Goal: Task Accomplishment & Management: Use online tool/utility

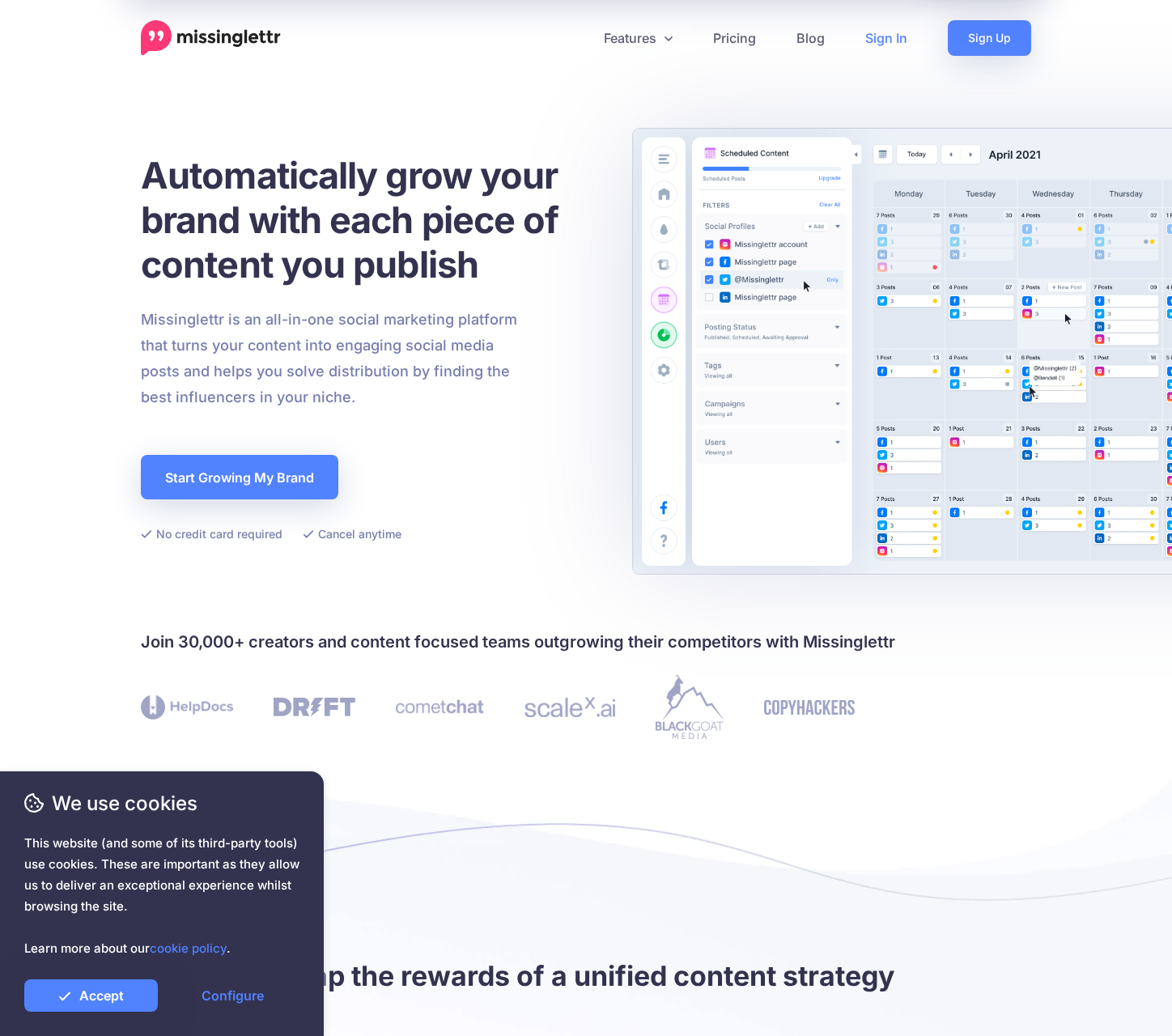
click at [892, 36] on link "Sign In" at bounding box center [887, 37] width 83 height 36
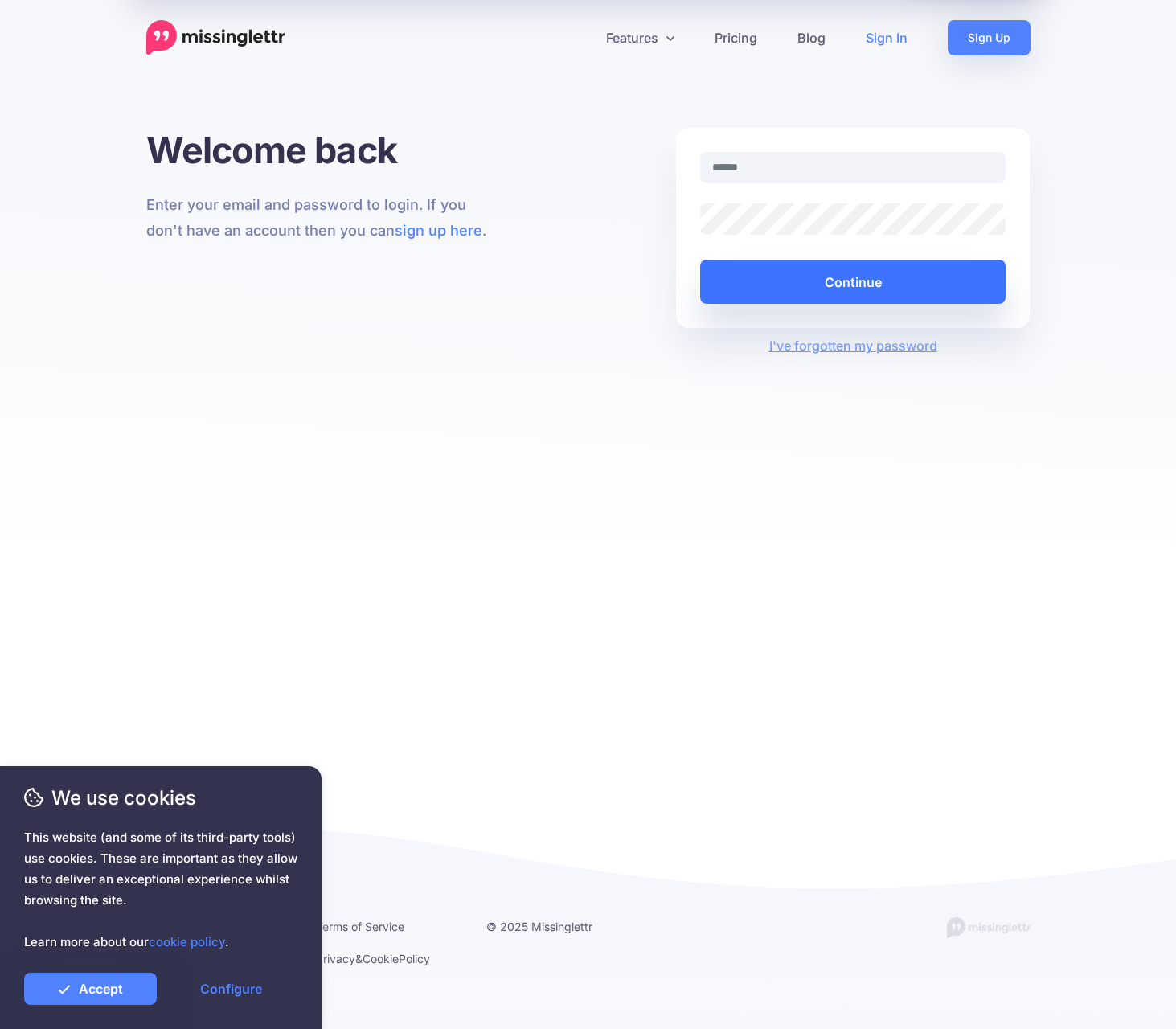
type input "**********"
click at [876, 280] on button "Continue" at bounding box center [853, 281] width 306 height 44
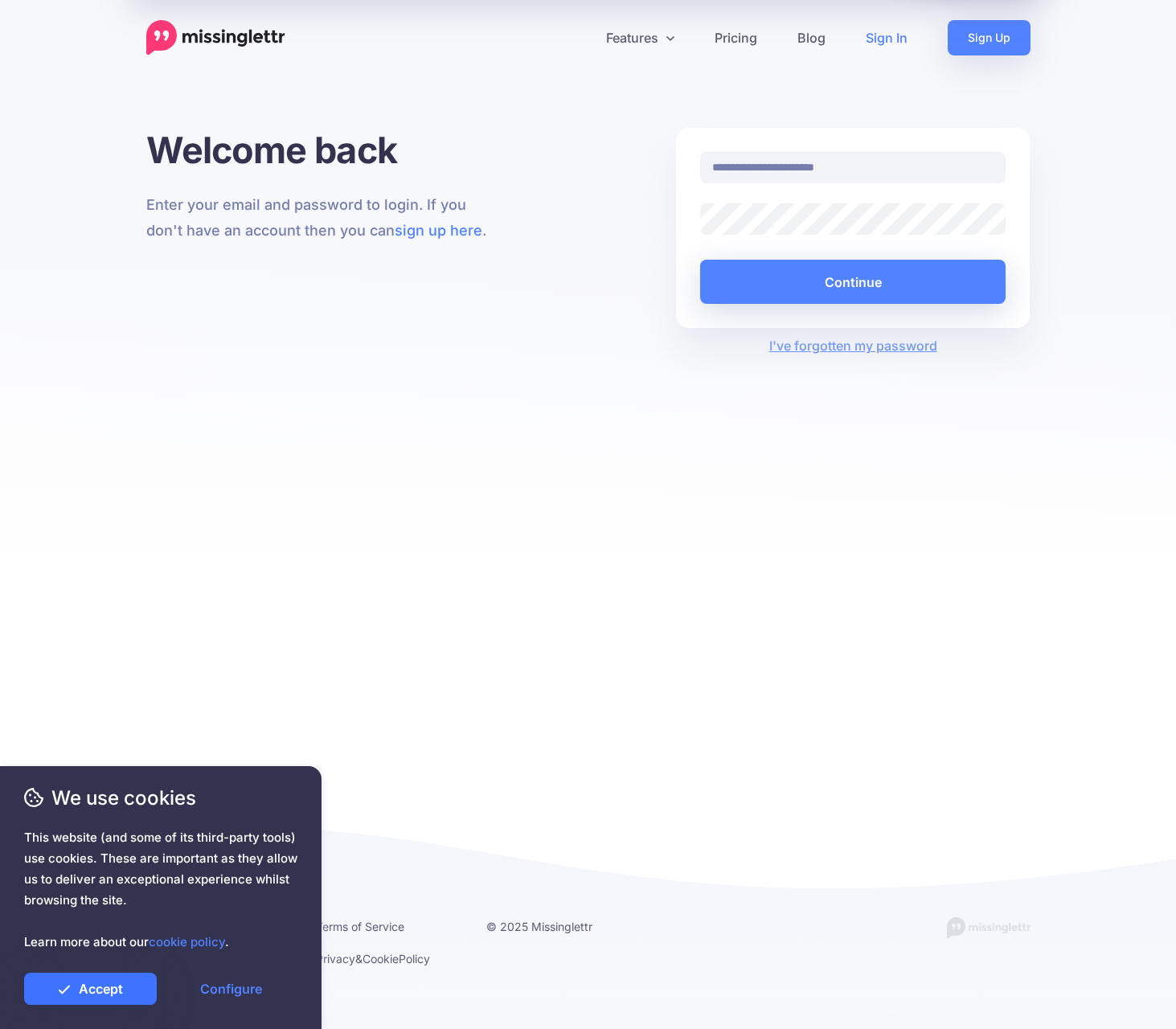
click at [95, 992] on link "Accept" at bounding box center [90, 988] width 133 height 32
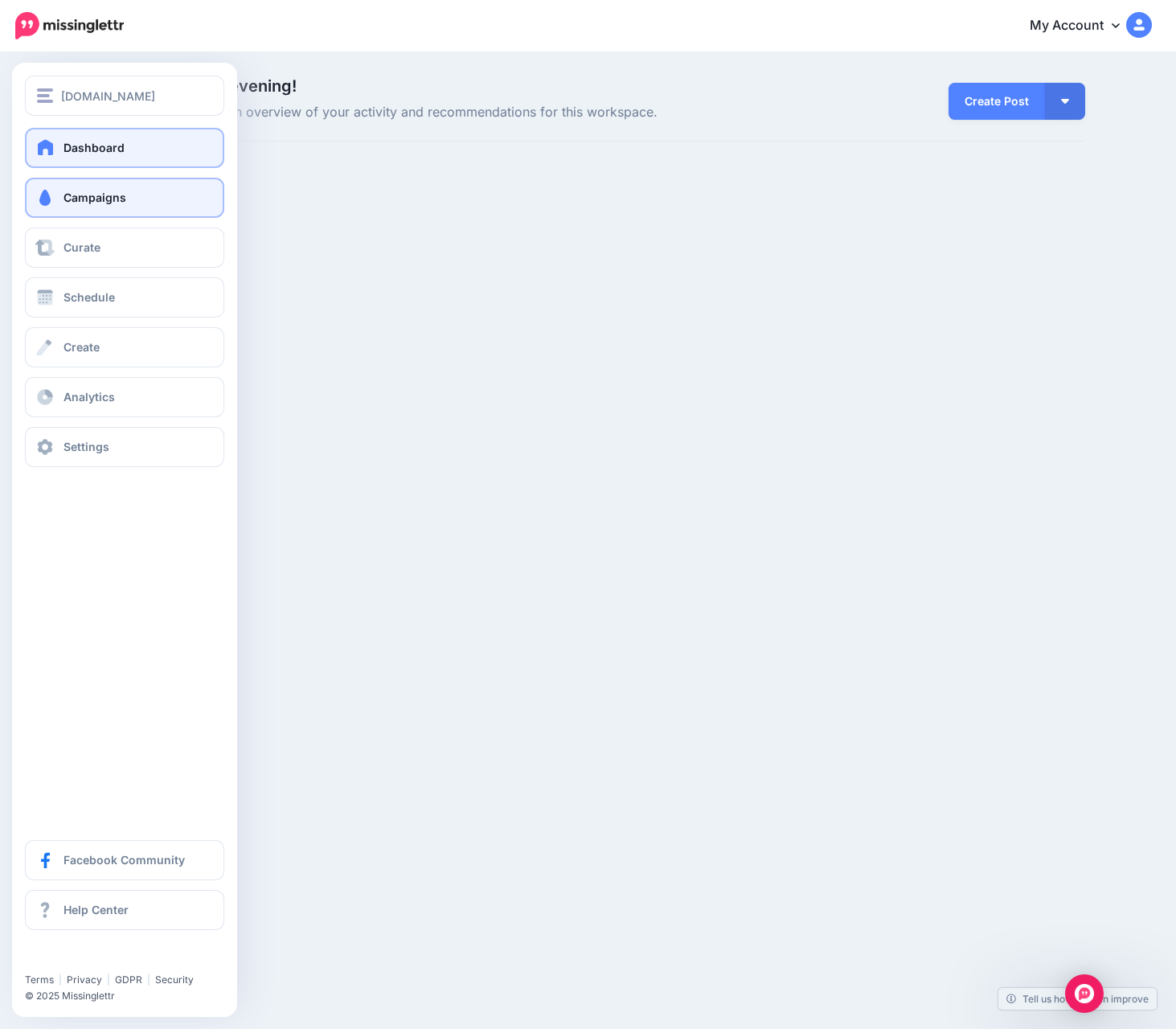
click at [102, 198] on span "Campaigns" at bounding box center [94, 197] width 62 height 14
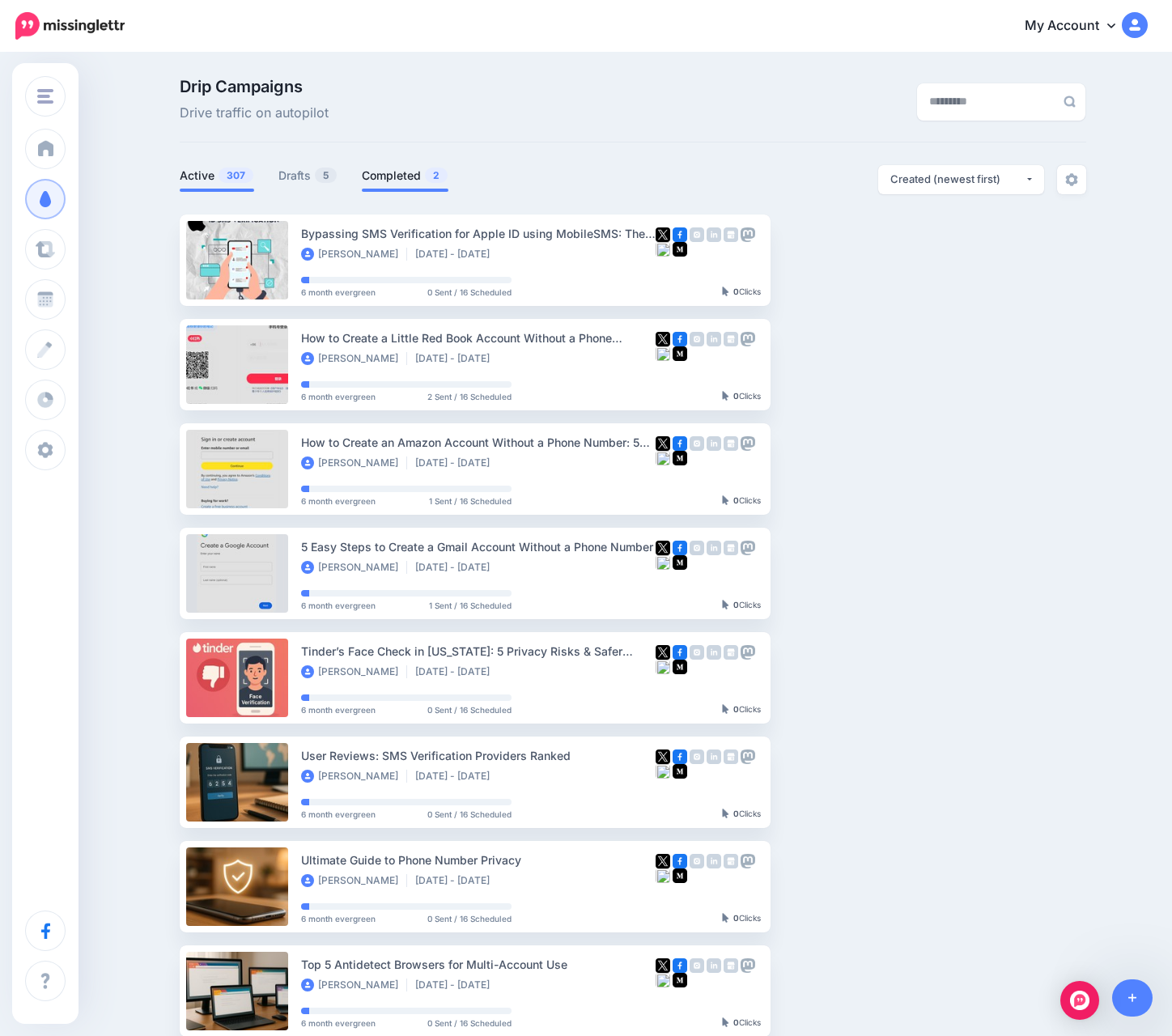
click at [376, 177] on link "Completed 2" at bounding box center [405, 176] width 87 height 20
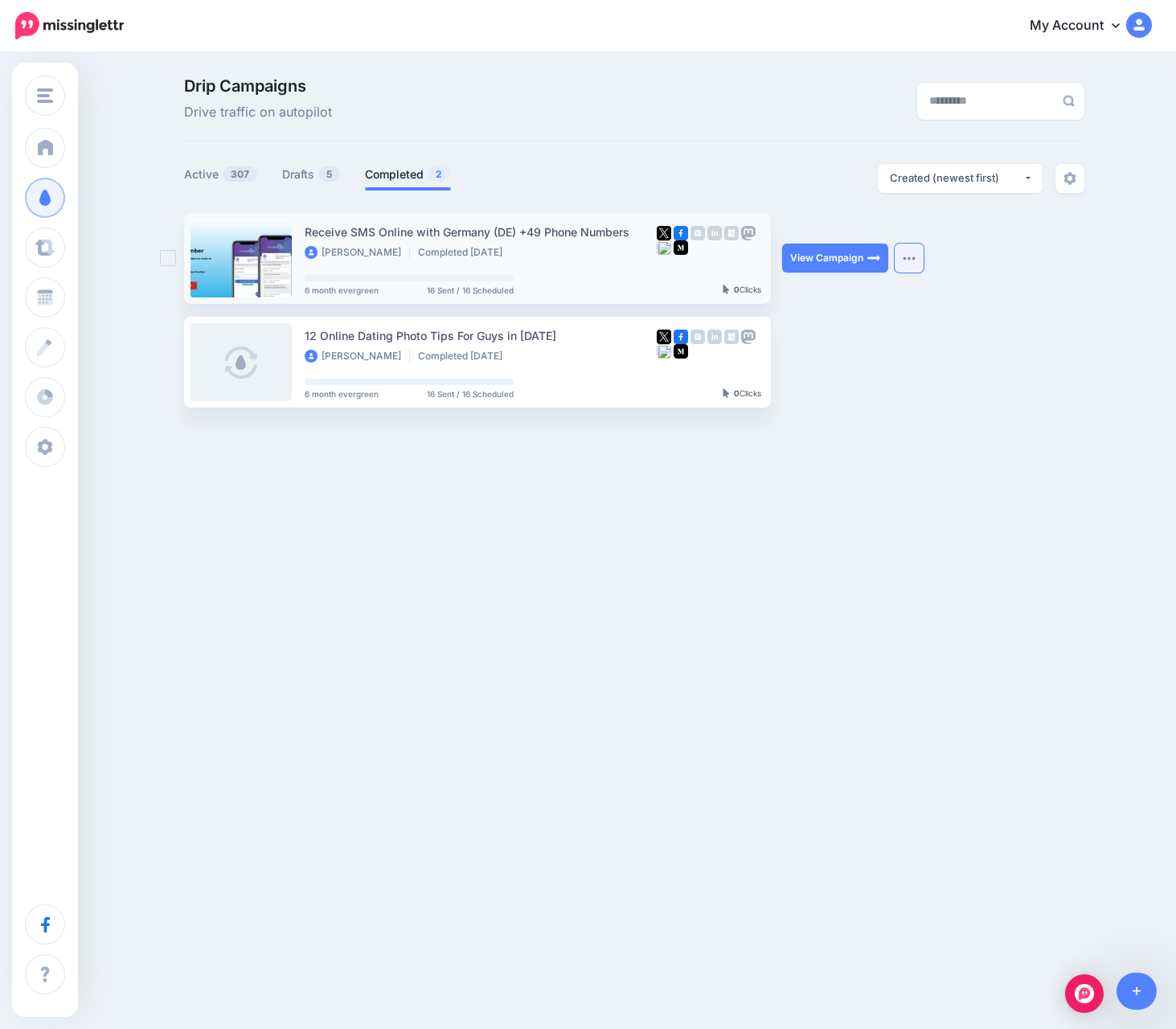
click at [903, 256] on img "button" at bounding box center [909, 258] width 13 height 5
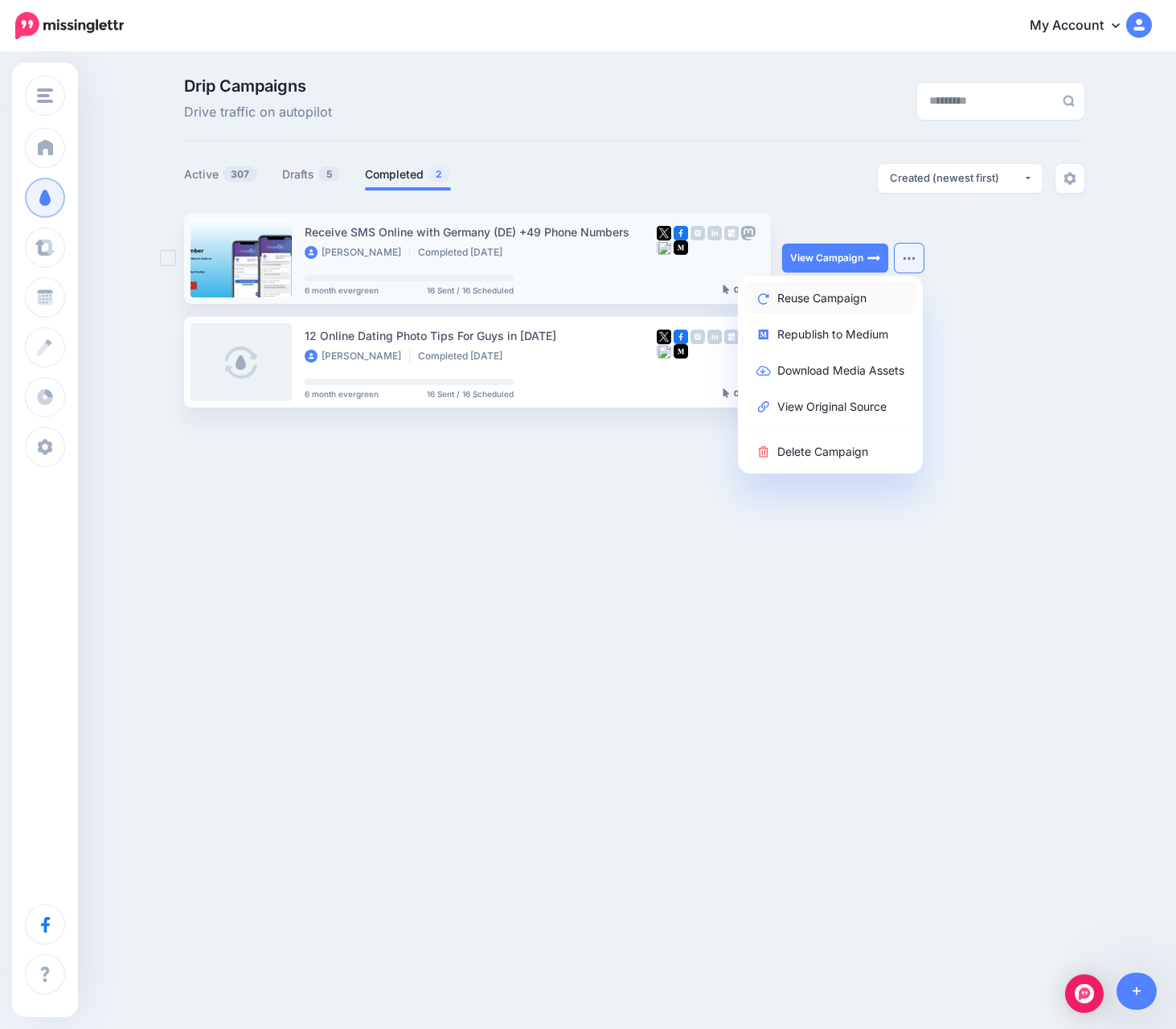
click at [842, 300] on link "Reuse Campaign" at bounding box center [831, 298] width 172 height 31
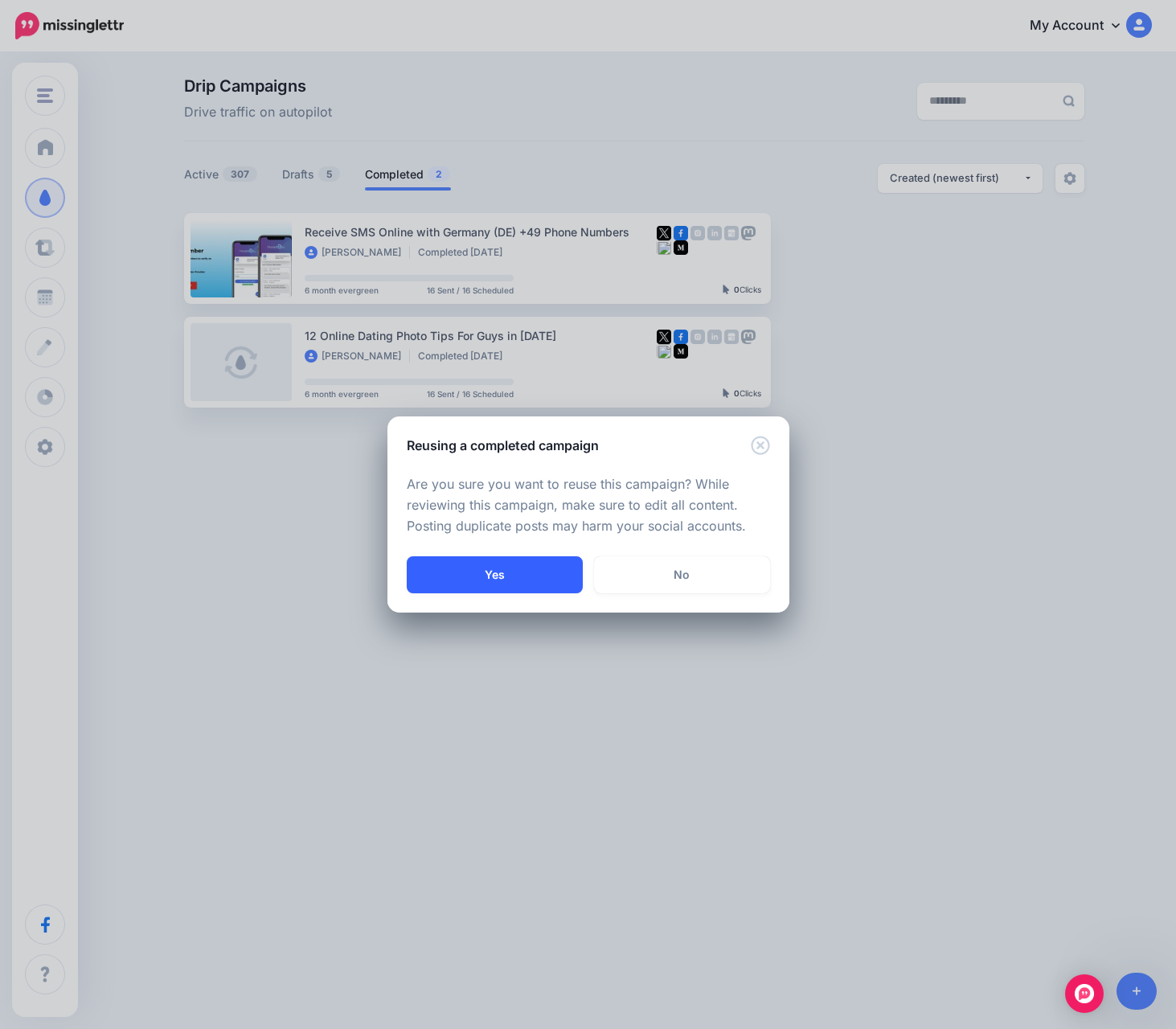
click at [517, 575] on button "Yes" at bounding box center [495, 574] width 176 height 37
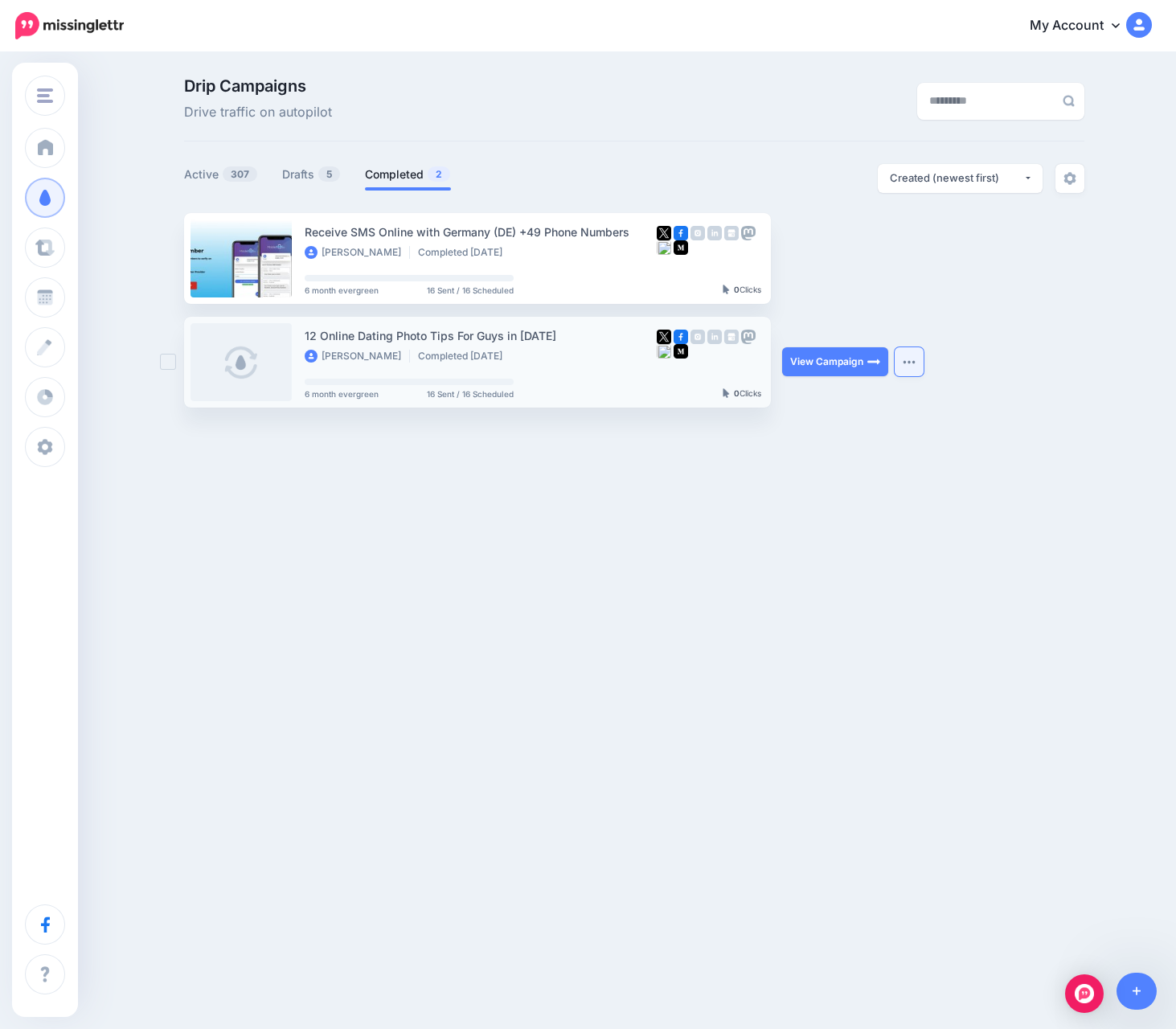
click at [899, 361] on button "button" at bounding box center [908, 361] width 29 height 29
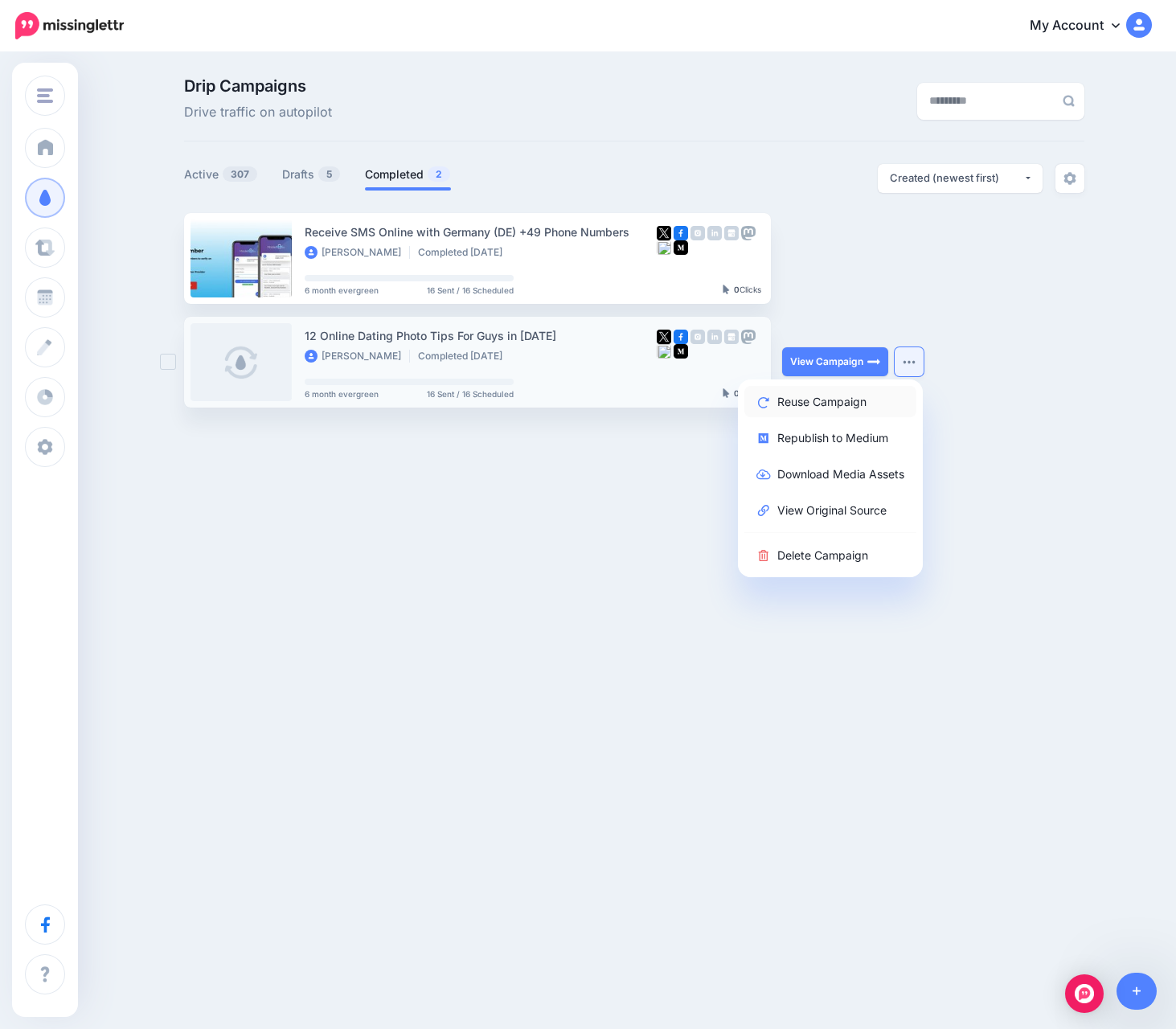
click at [788, 400] on link "Reuse Campaign" at bounding box center [831, 401] width 172 height 31
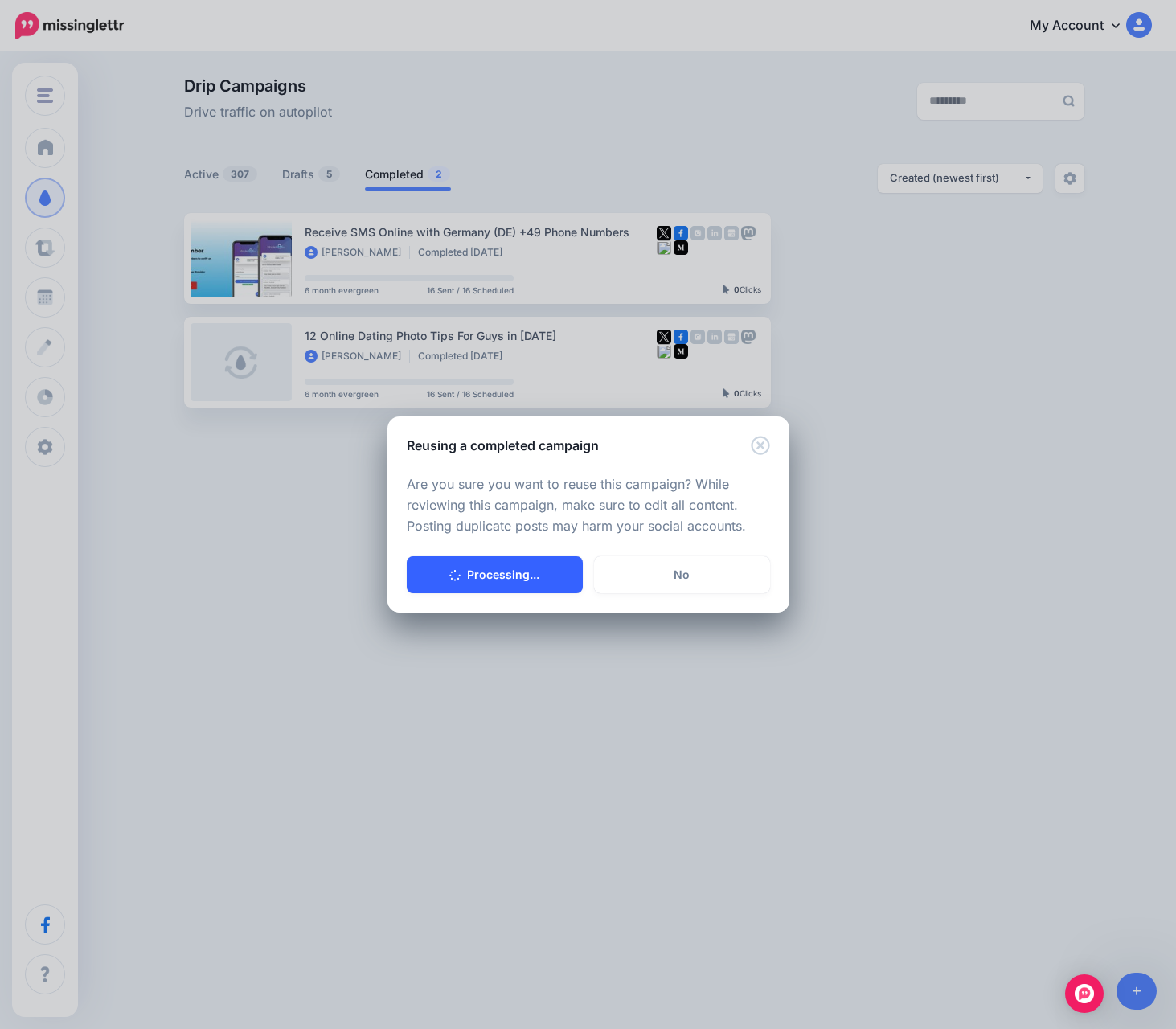
click at [470, 566] on button "Processing..." at bounding box center [495, 574] width 176 height 37
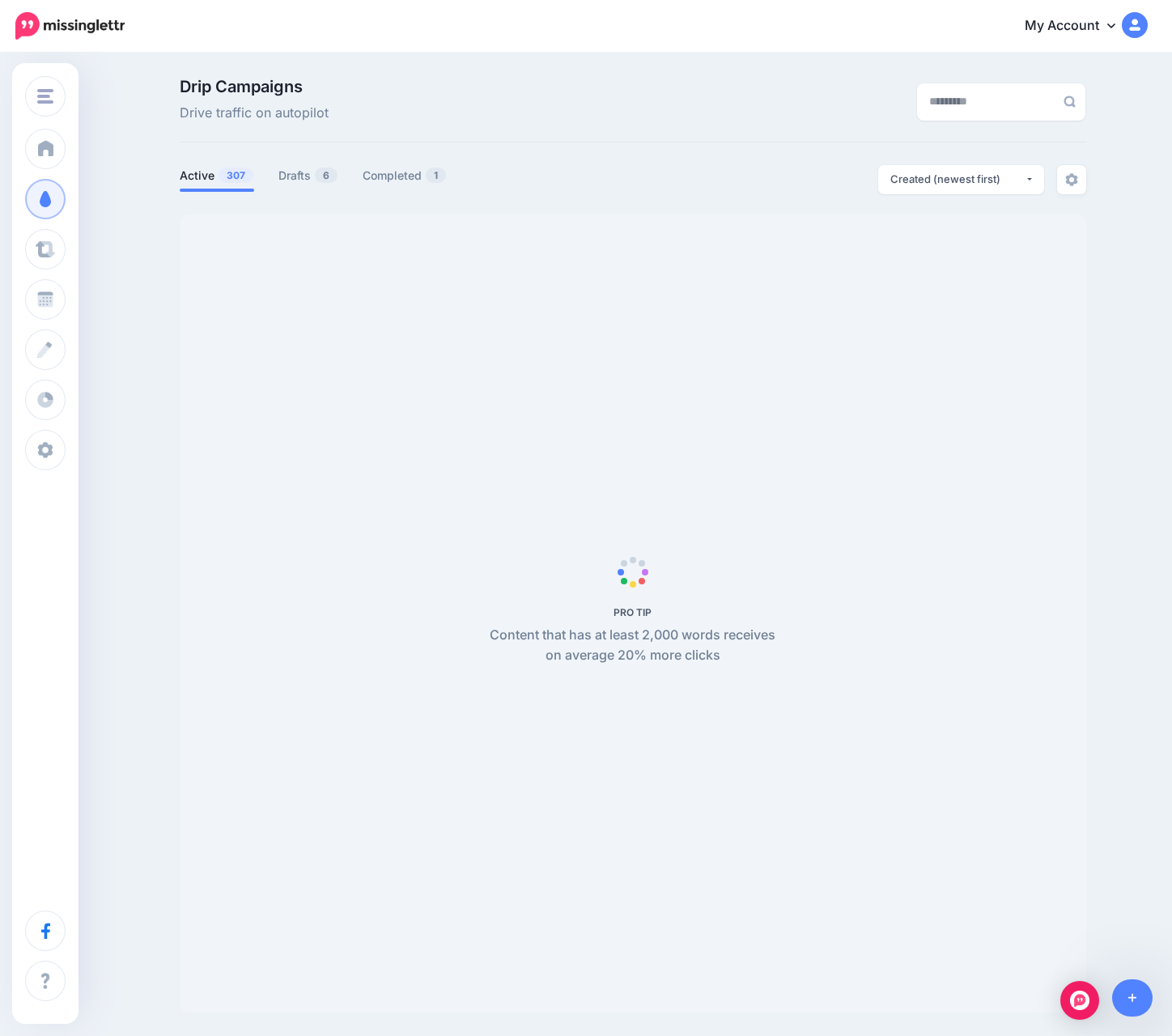
click at [410, 172] on link "Completed 1" at bounding box center [405, 176] width 84 height 20
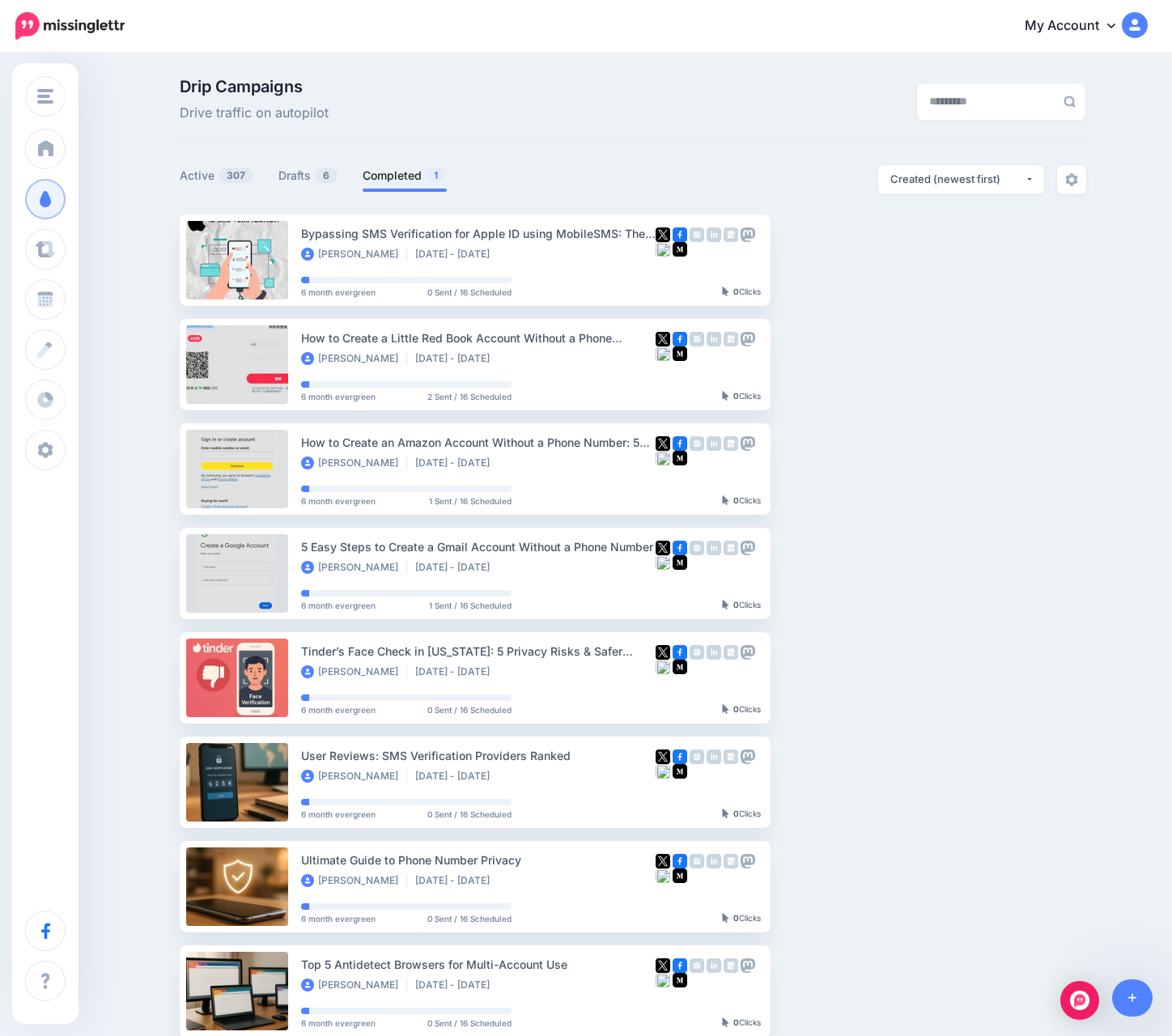
click at [405, 166] on link "Completed 1" at bounding box center [405, 176] width 84 height 20
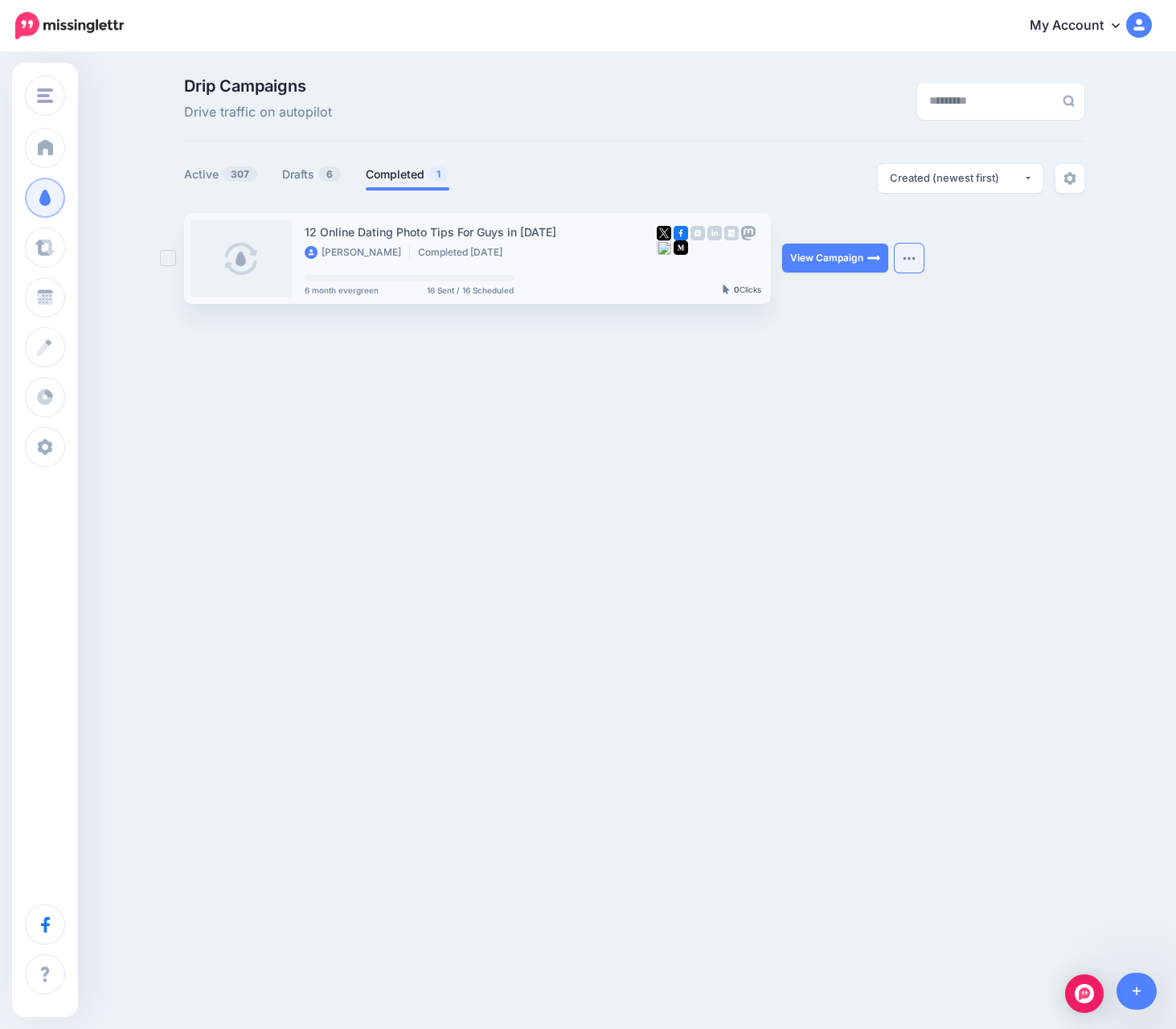
click at [905, 259] on img "button" at bounding box center [909, 258] width 13 height 5
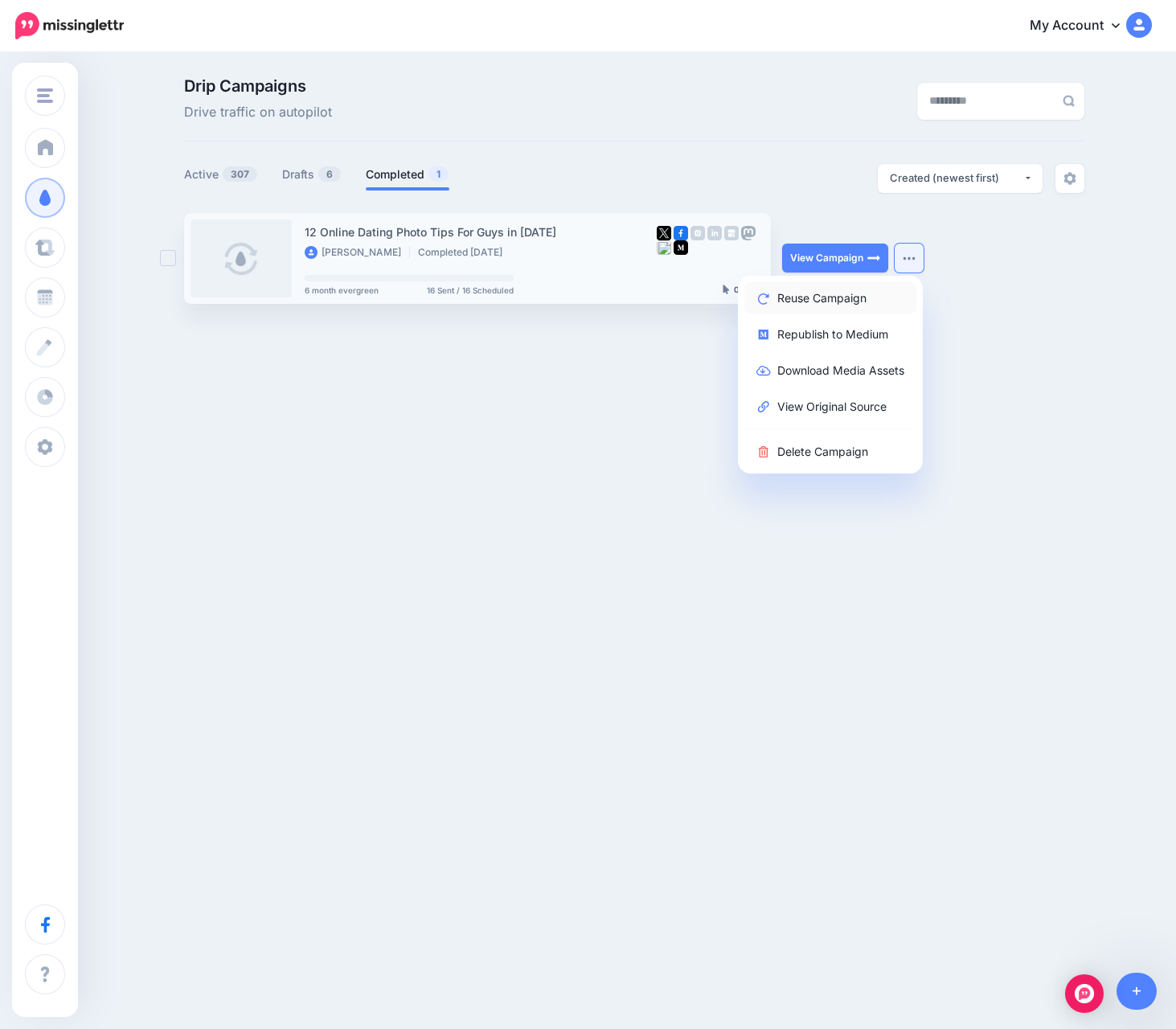
click at [857, 300] on link "Reuse Campaign" at bounding box center [831, 298] width 172 height 31
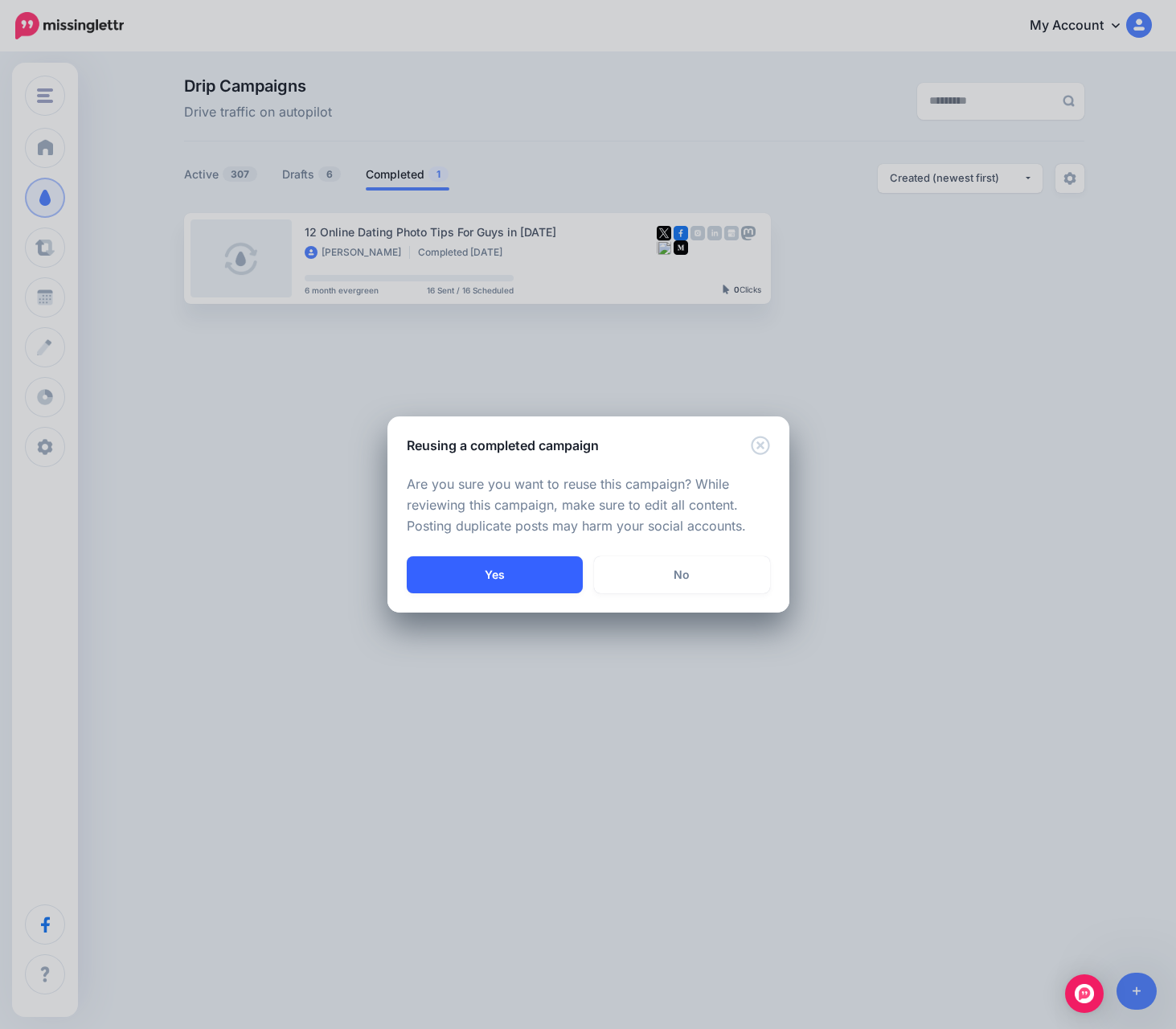
click at [473, 558] on button "Yes" at bounding box center [495, 574] width 176 height 37
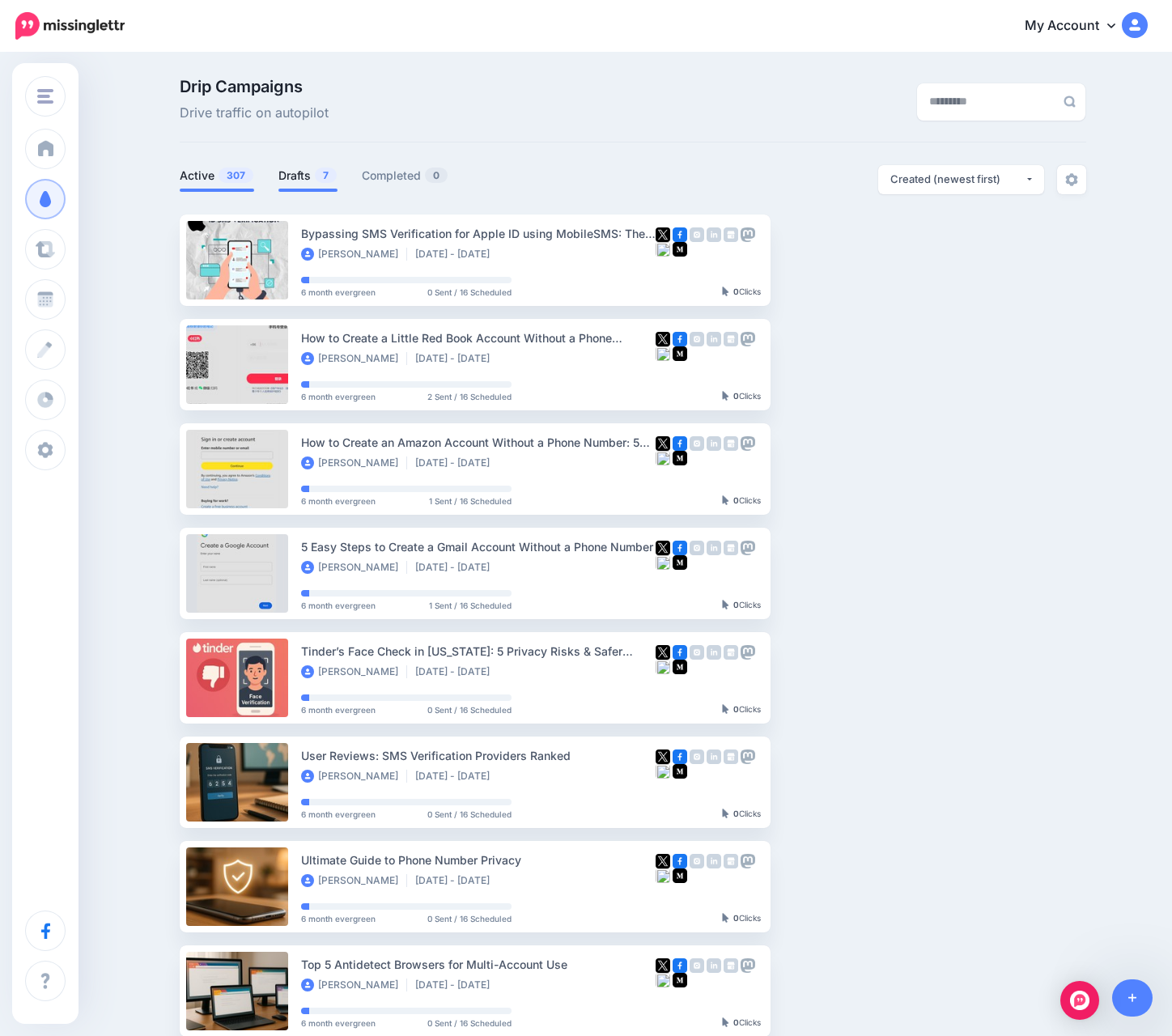
click at [307, 169] on link "Drafts 7" at bounding box center [308, 176] width 60 height 20
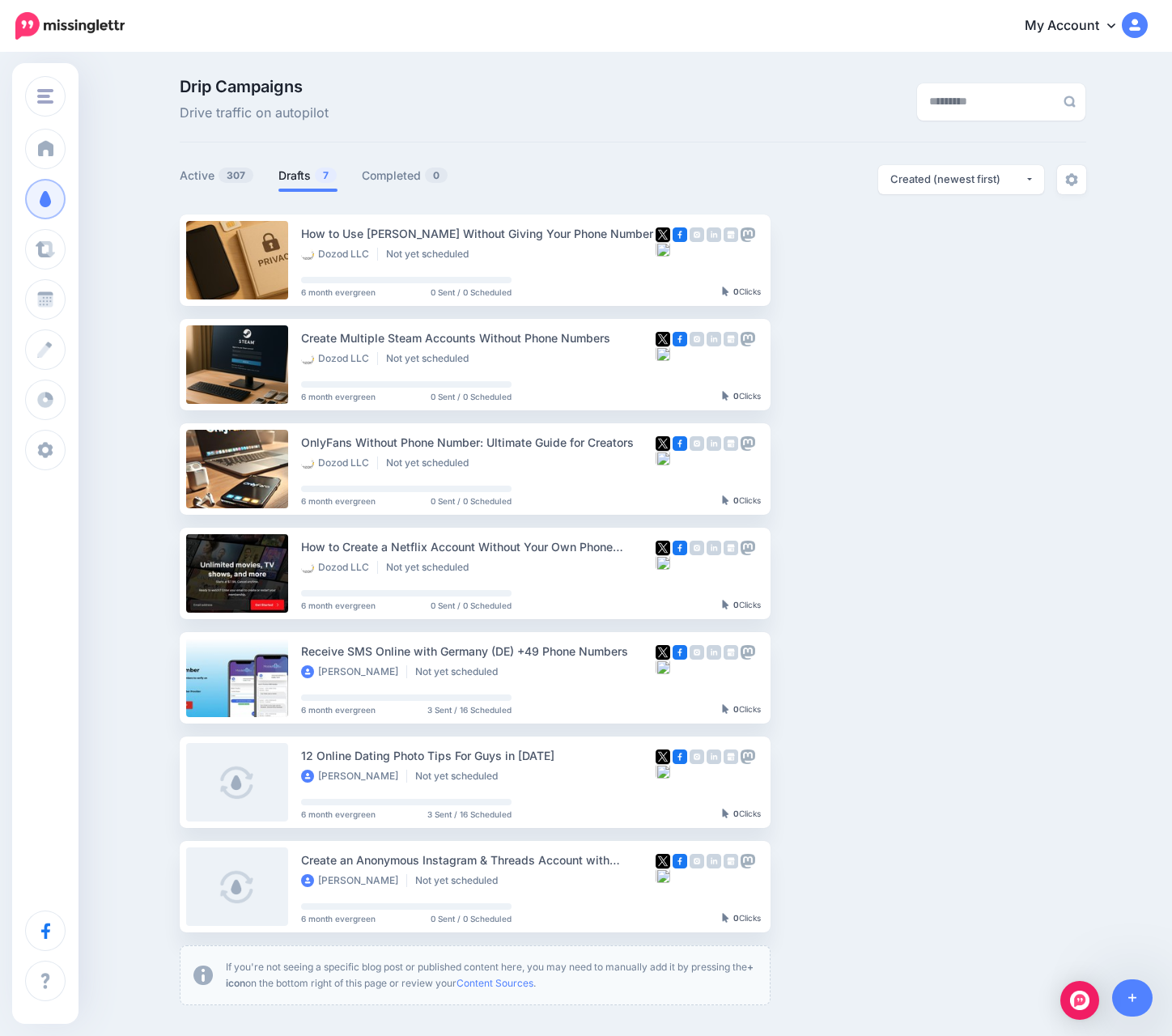
click at [308, 181] on link "Drafts 7" at bounding box center [308, 176] width 60 height 20
click at [913, 785] on button "button" at bounding box center [912, 782] width 29 height 29
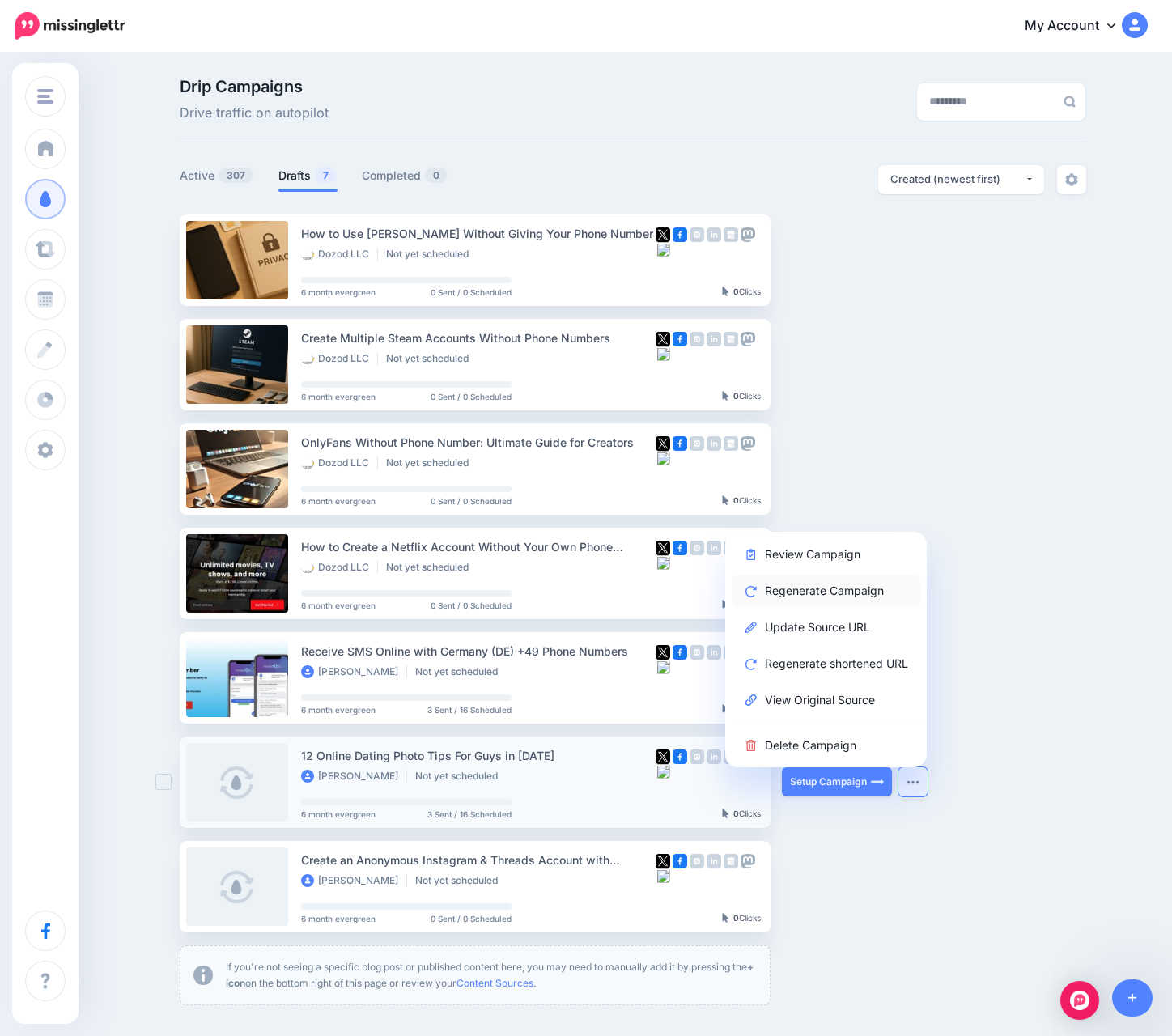
click at [831, 593] on link "Regenerate Campaign" at bounding box center [827, 591] width 188 height 31
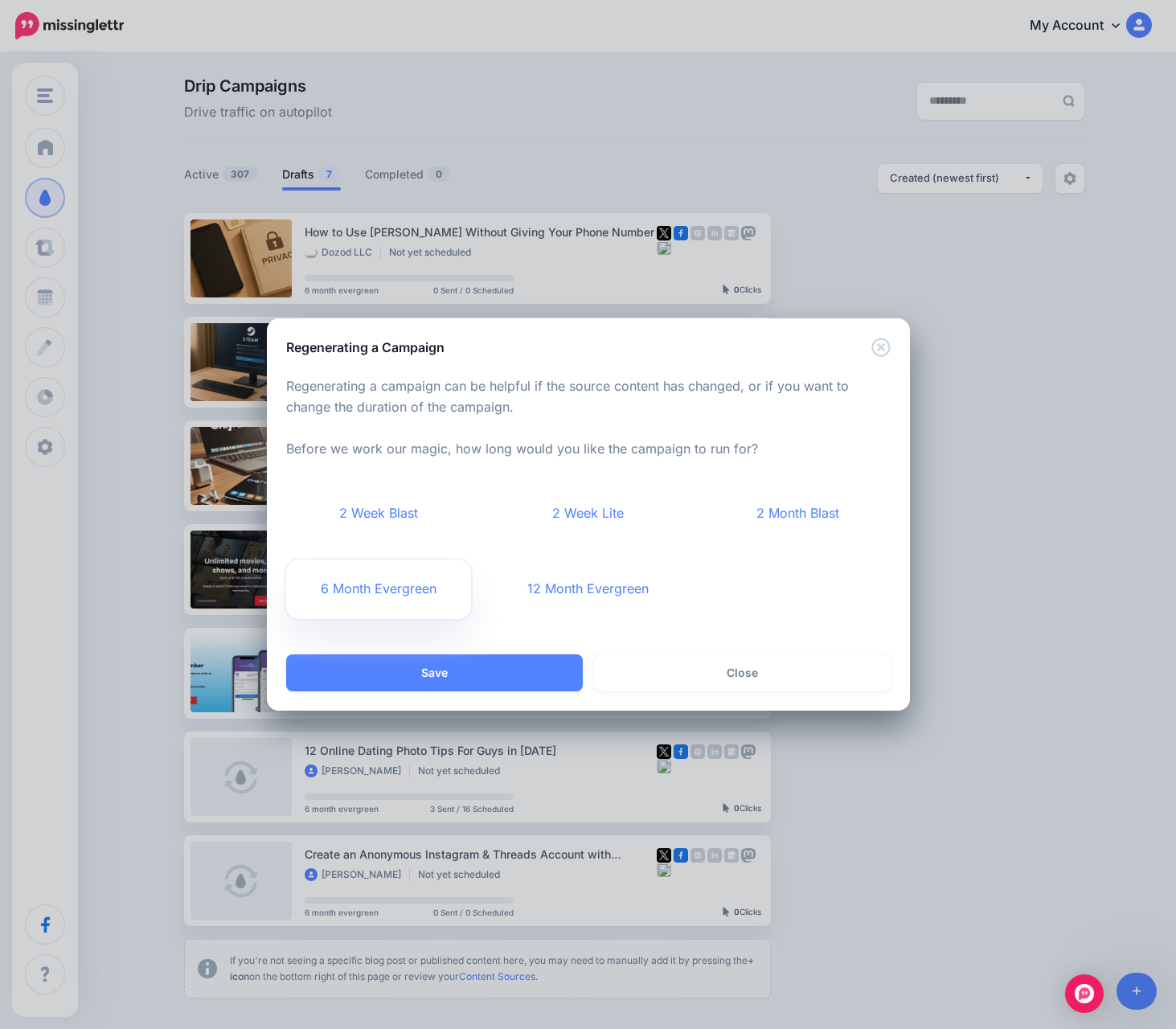
click at [418, 593] on link "6 Month Evergreen" at bounding box center [379, 589] width 185 height 59
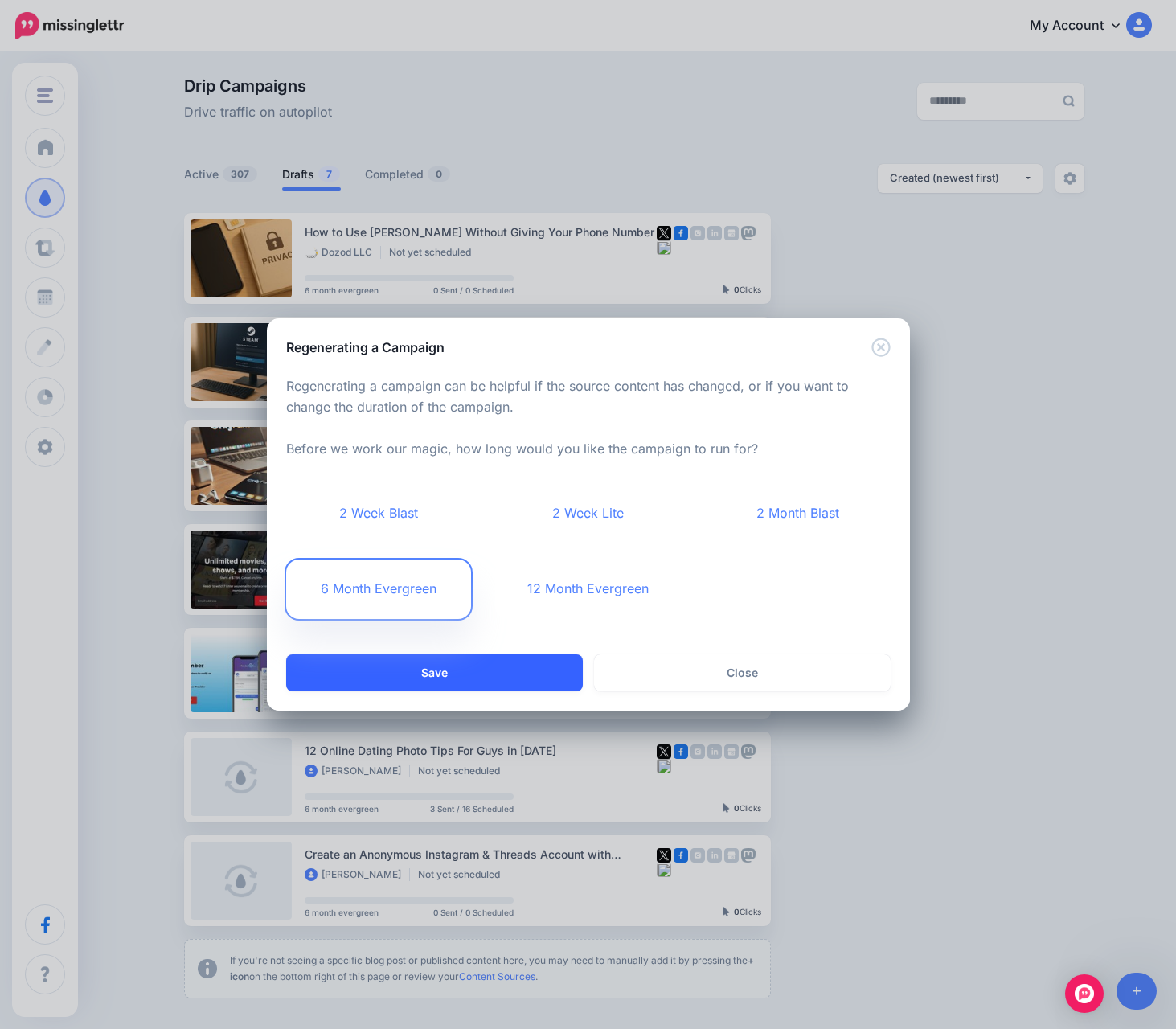
click at [446, 670] on button "Save" at bounding box center [434, 672] width 296 height 37
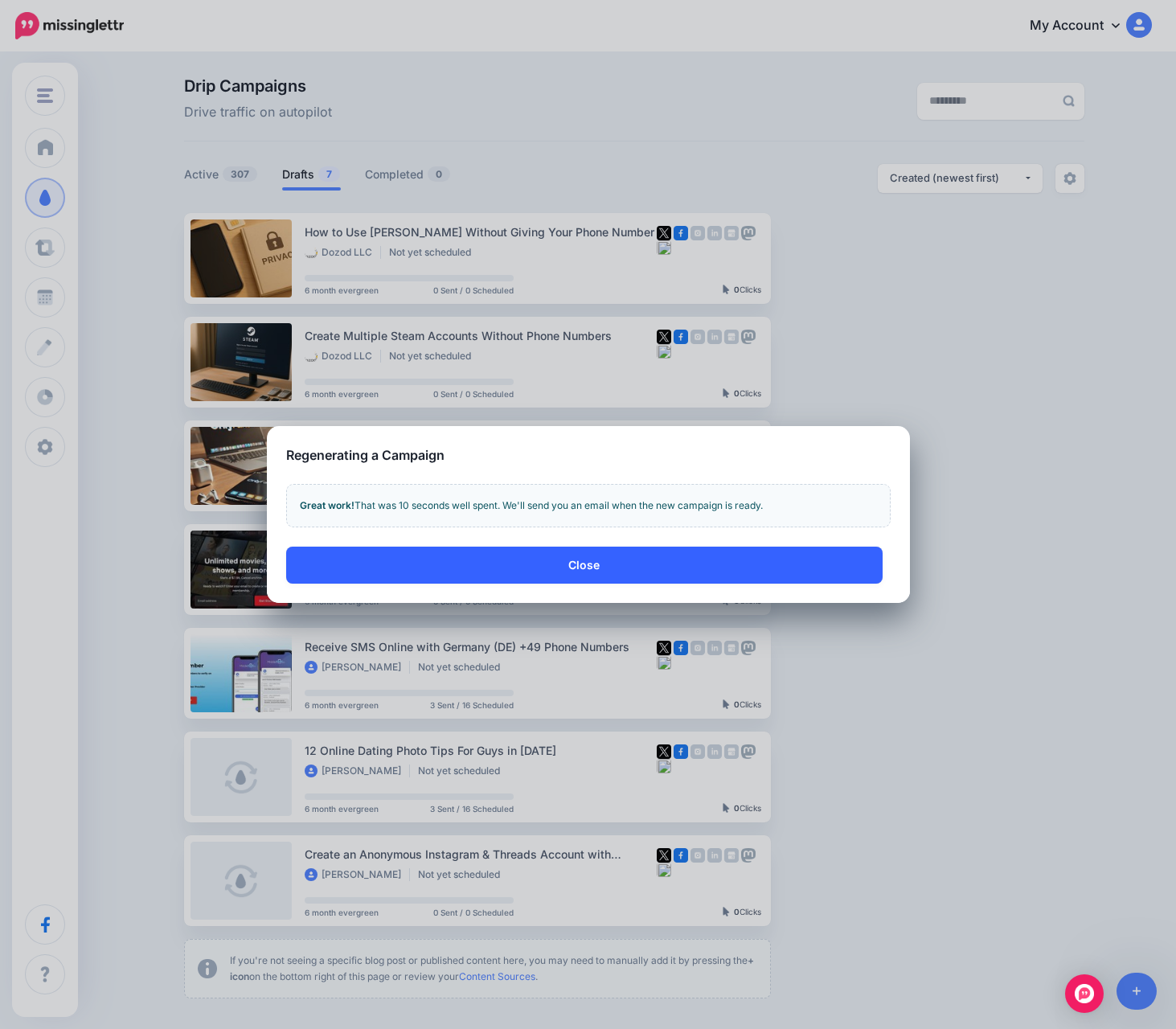
click at [533, 574] on button "Close" at bounding box center [584, 565] width 597 height 37
